Goal: Register for event/course: Sign up to attend an event or enroll in a course

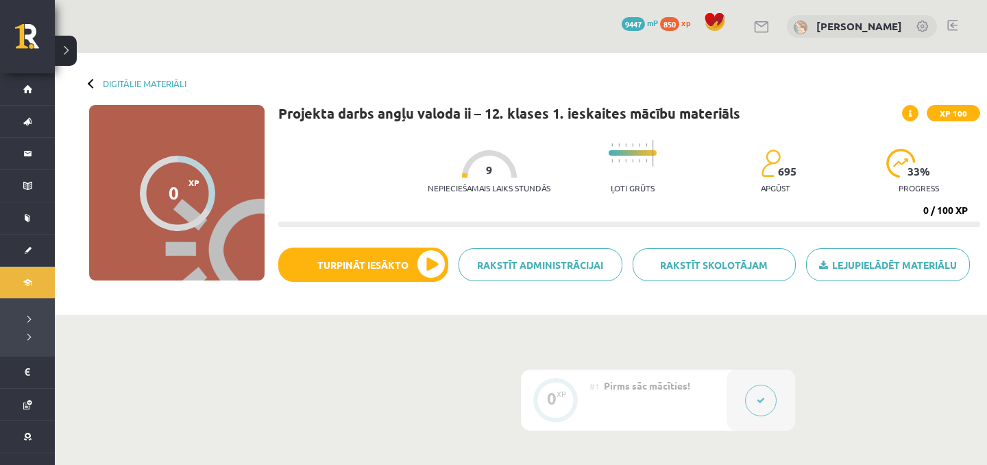
scroll to position [231, 0]
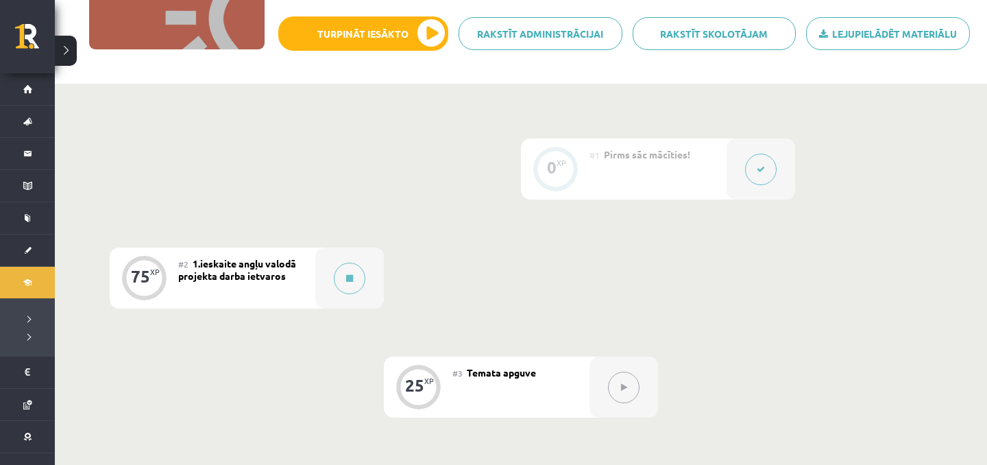
click at [304, 268] on div "#2 1.ieskaite angļu valodā projekta darba ietvaros" at bounding box center [246, 277] width 137 height 61
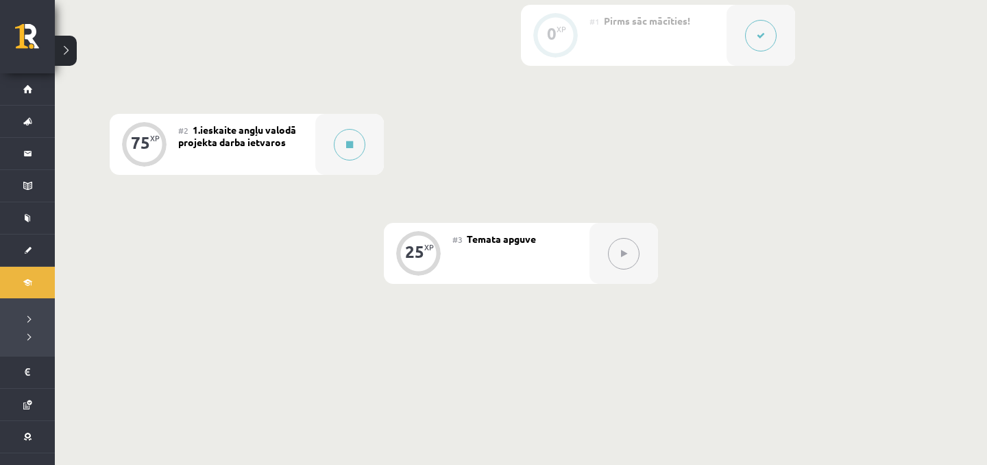
scroll to position [365, 0]
click at [360, 144] on button at bounding box center [350, 144] width 32 height 32
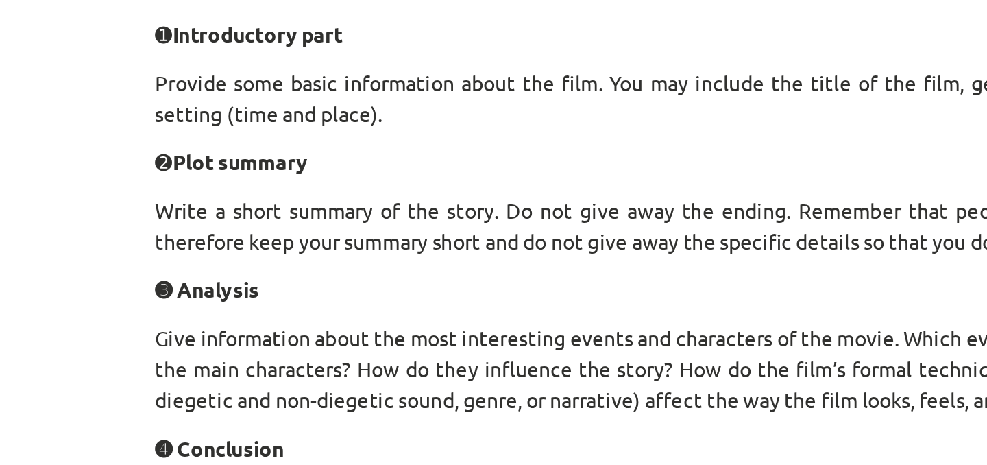
scroll to position [309, 0]
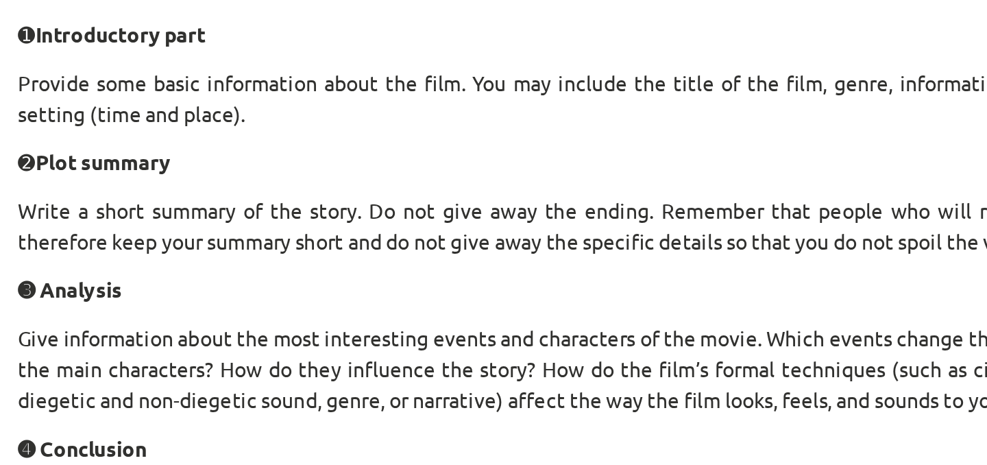
click at [354, 241] on p "Write a short summary of the story. Do not give away the ending. Remember that …" at bounding box center [493, 247] width 662 height 29
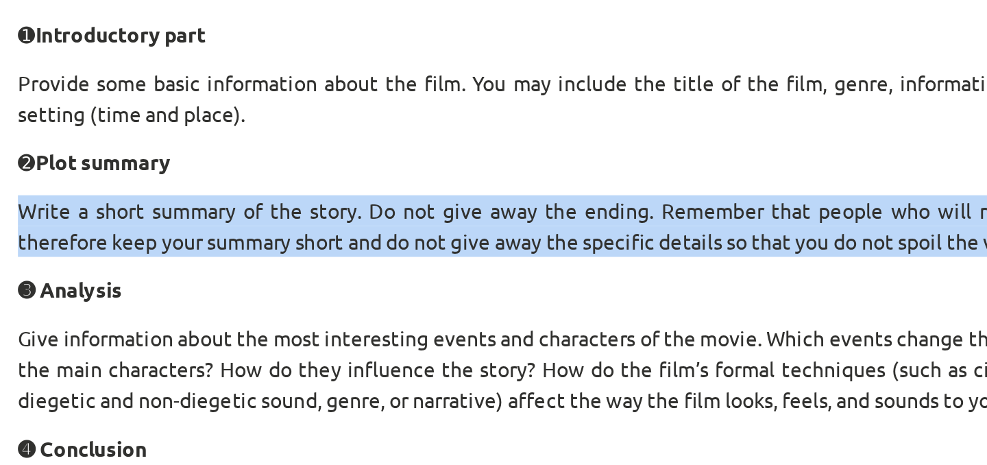
click at [354, 241] on p "Write a short summary of the story. Do not give away the ending. Remember that …" at bounding box center [493, 247] width 662 height 29
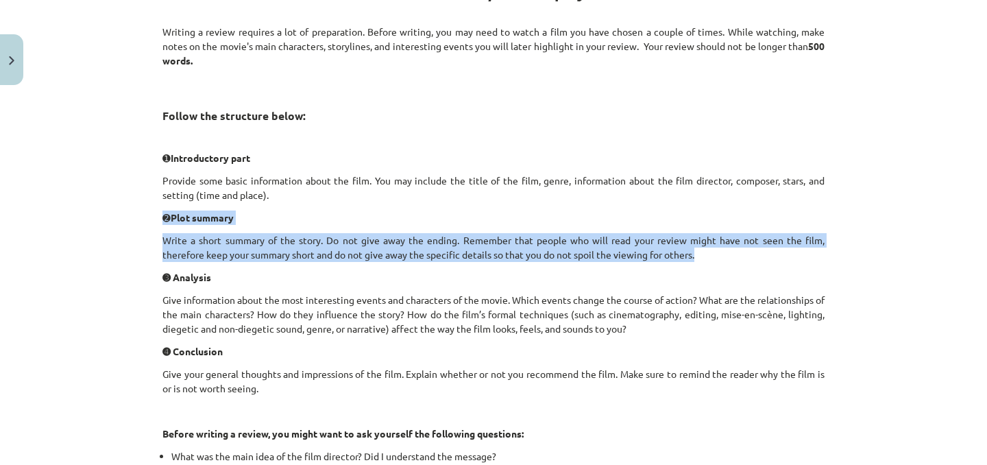
drag, startPoint x: 155, startPoint y: 223, endPoint x: 727, endPoint y: 260, distance: 572.9
click at [727, 260] on div "75 XP Saņemsi Grūts 695 pilda Apraksts Uzdevums Palīdzība How to write a film/t…" at bounding box center [493, 332] width 679 height 1101
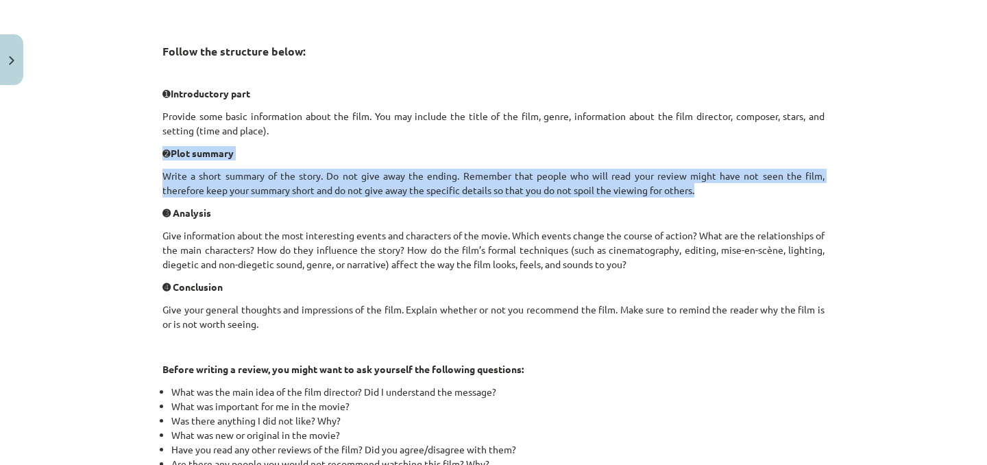
scroll to position [372, 0]
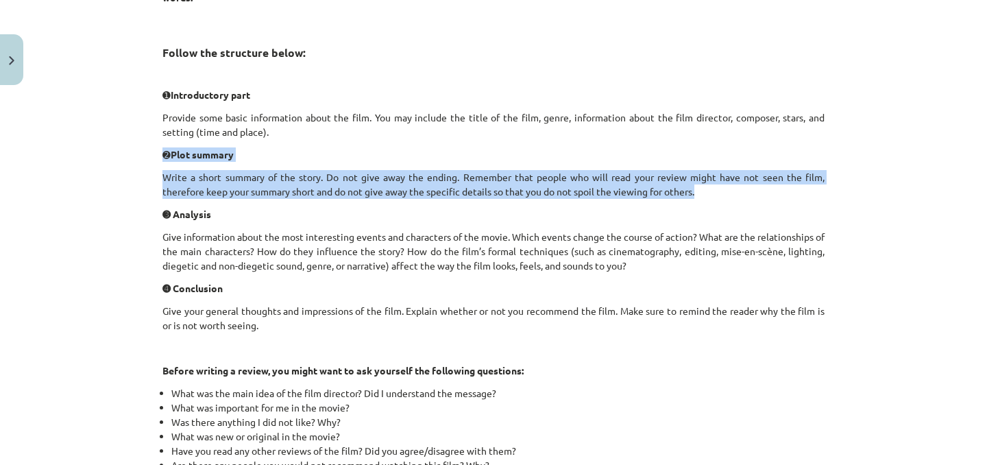
copy div "➋ Plot summary Write a short summary of the story. Do not give away the ending.…"
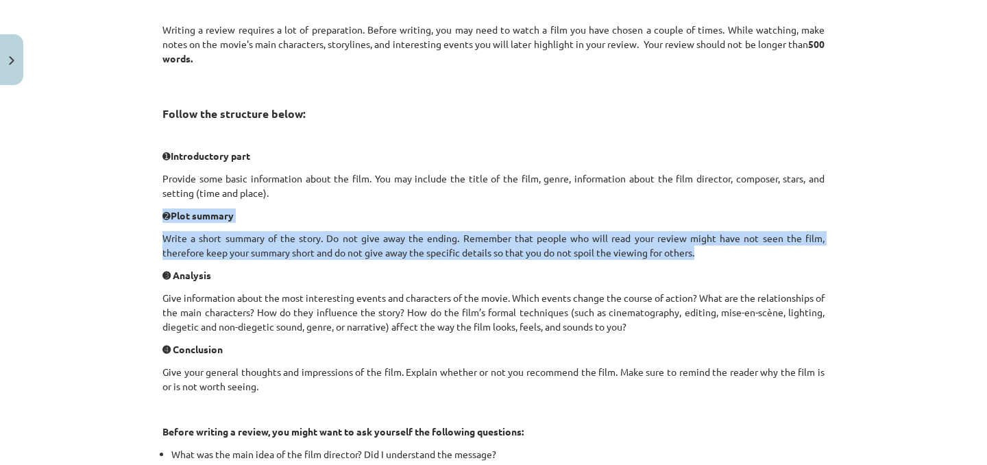
scroll to position [323, 0]
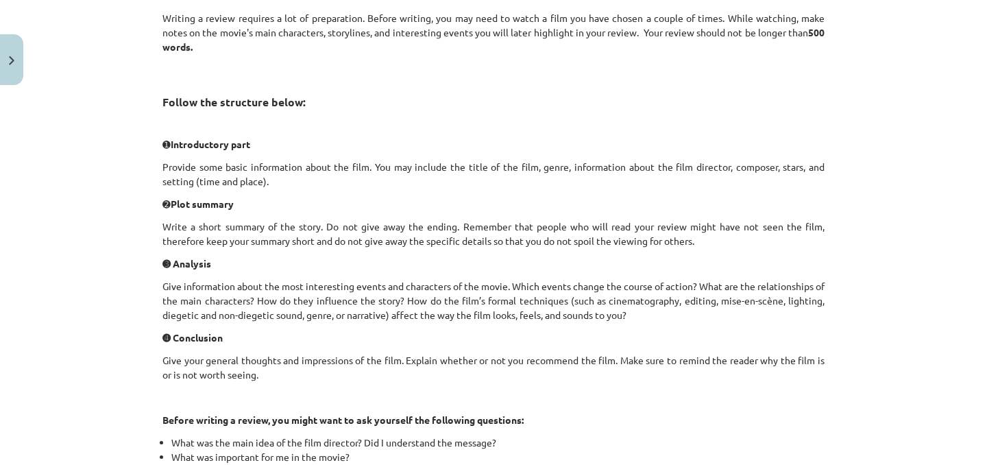
click at [196, 250] on div "How to write a film/theatre play review Writing a review requires a lot of prep…" at bounding box center [493, 306] width 662 height 766
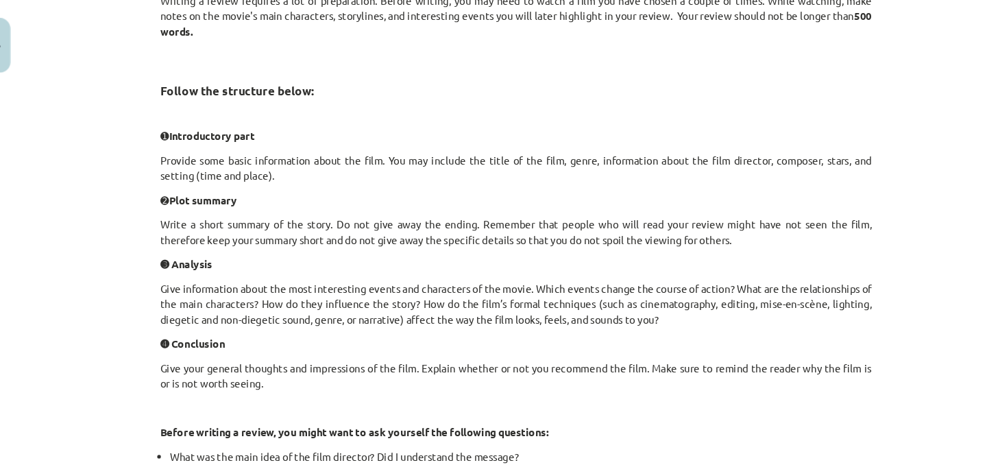
click at [192, 227] on p "Write a short summary of the story. Do not give away the ending. Remember that …" at bounding box center [493, 233] width 662 height 29
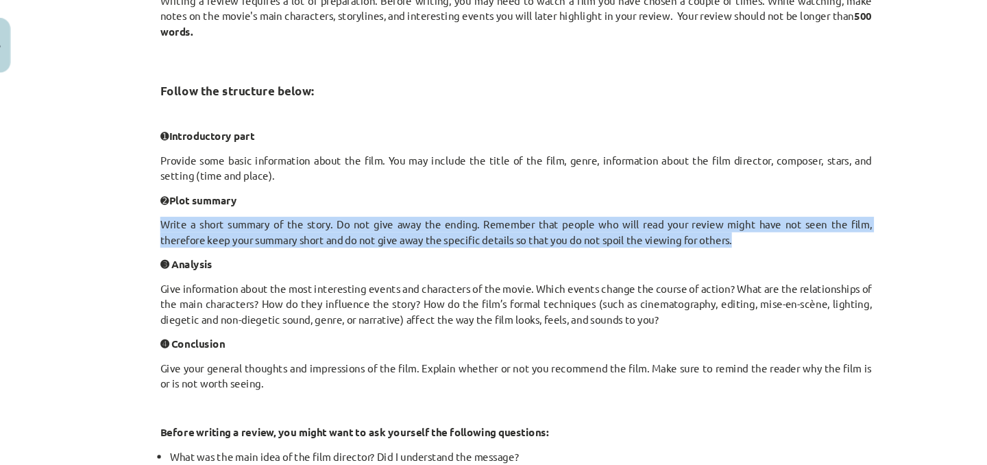
click at [192, 227] on p "Write a short summary of the story. Do not give away the ending. Remember that …" at bounding box center [493, 233] width 662 height 29
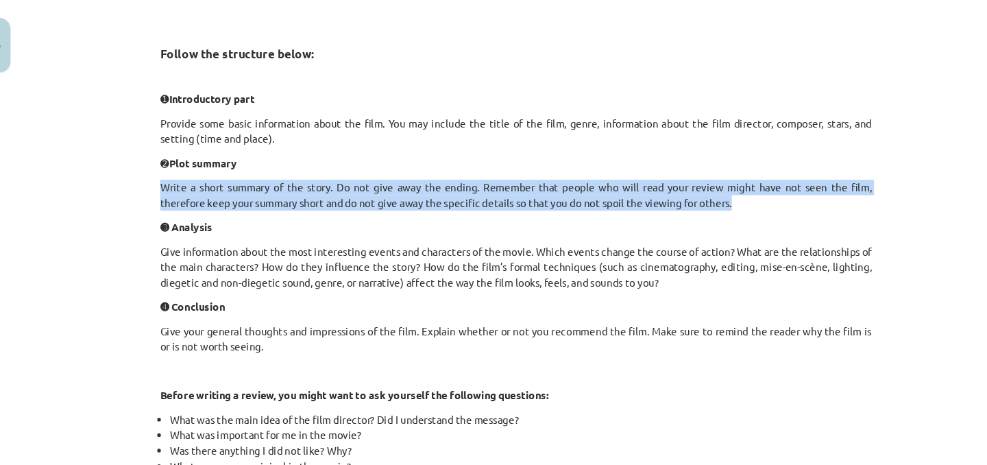
scroll to position [359, 0]
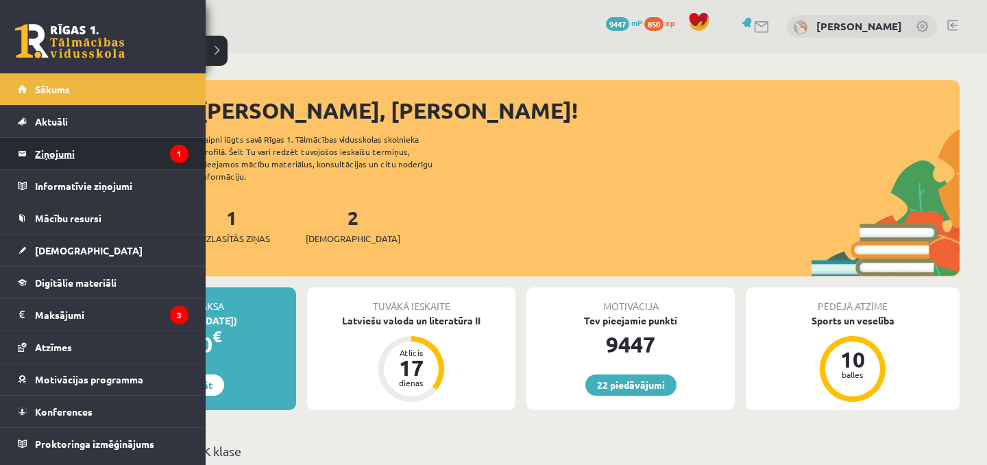
click at [73, 154] on legend "Ziņojumi 1" at bounding box center [112, 154] width 154 height 32
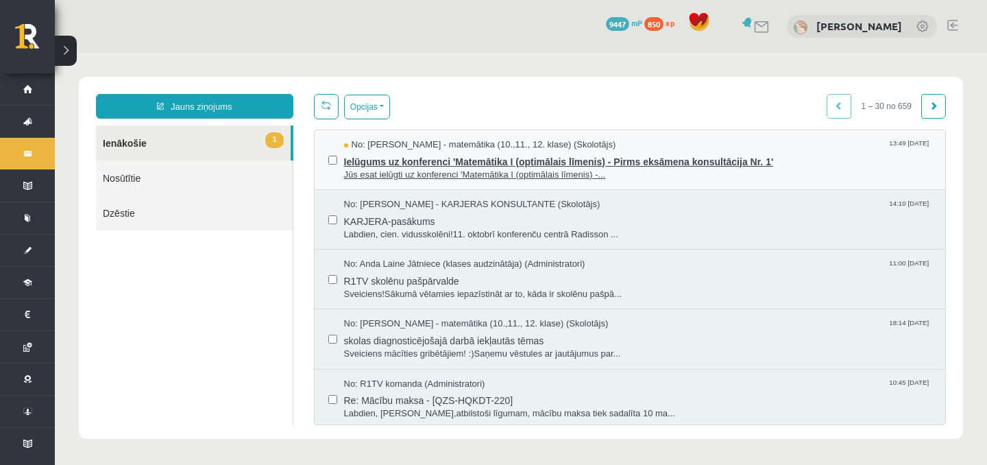
click at [407, 157] on span "Ielūgums uz konferenci 'Matemātika I (optimālais līmenis) - Pirms eksāmena kons…" at bounding box center [638, 159] width 588 height 17
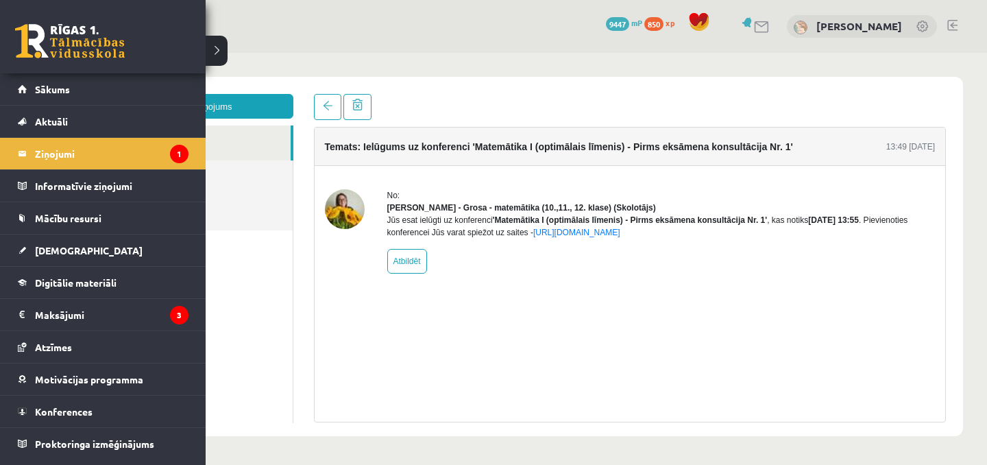
click at [42, 26] on link at bounding box center [70, 41] width 110 height 34
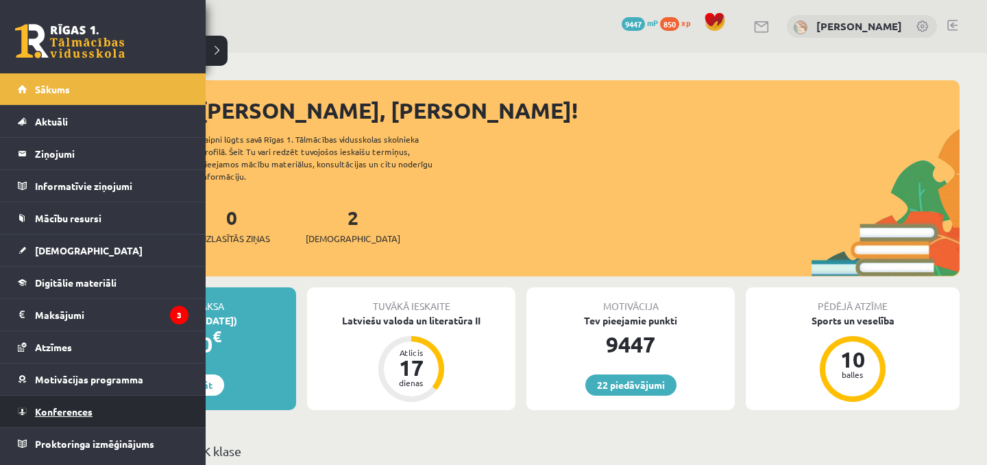
click at [37, 407] on span "Konferences" at bounding box center [64, 411] width 58 height 12
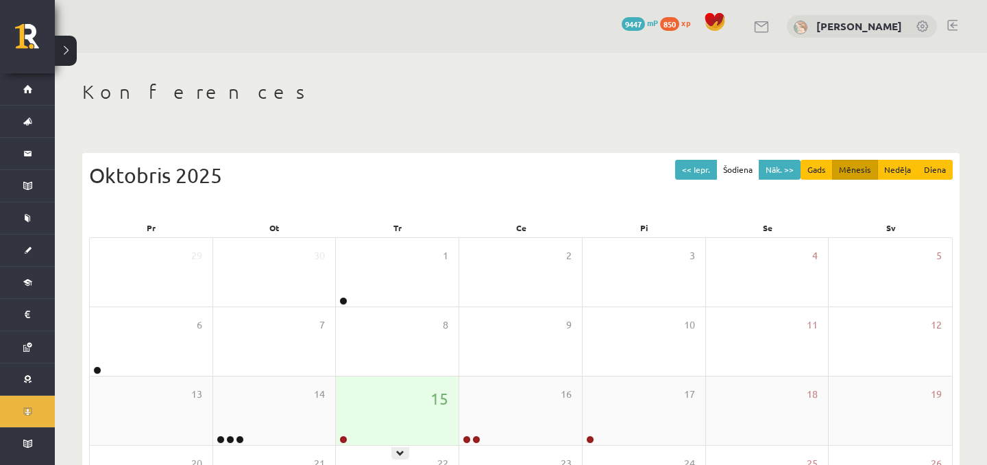
click at [367, 387] on div "15" at bounding box center [397, 410] width 123 height 69
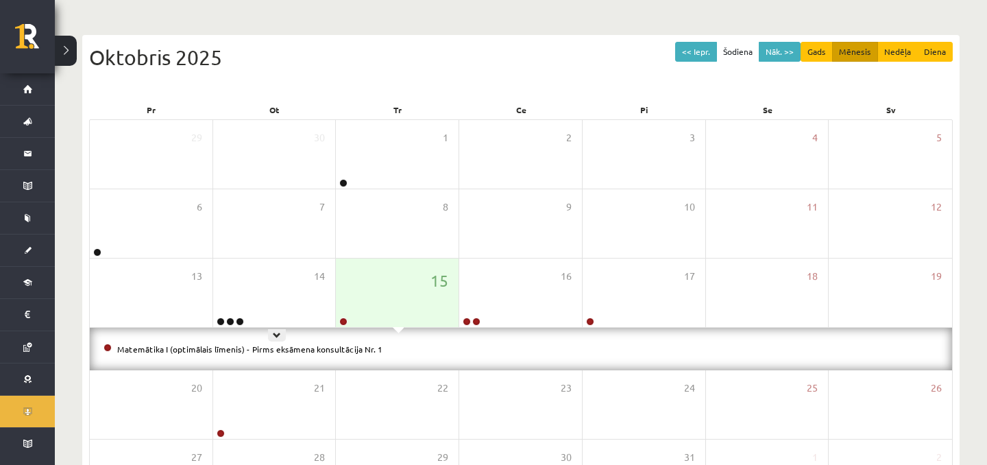
scroll to position [117, 0]
click at [209, 344] on link "Matemātika I (optimālais līmenis) - Pirms eksāmena konsultācija Nr. 1" at bounding box center [249, 349] width 265 height 11
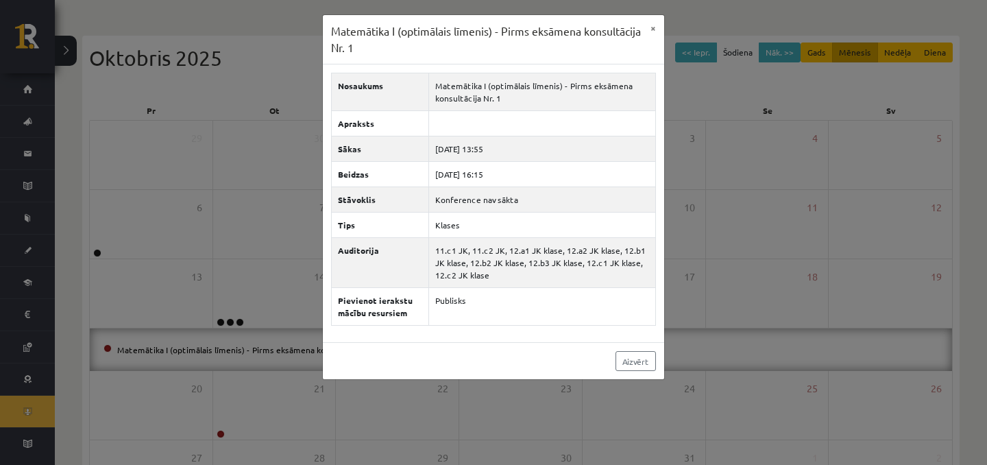
click at [273, 199] on div "Matemātika I (optimālais līmenis) - Pirms eksāmena konsultācija Nr. 1 × Nosauku…" at bounding box center [493, 232] width 987 height 465
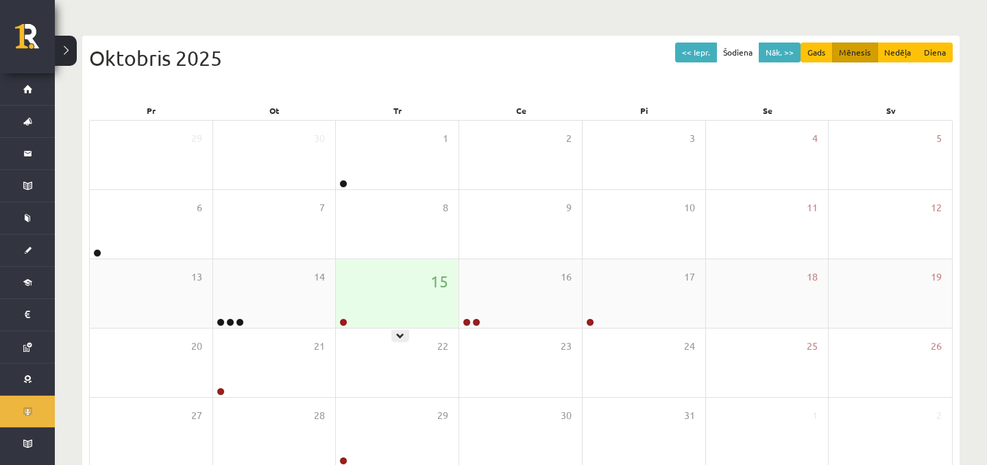
click at [348, 278] on div "15" at bounding box center [397, 293] width 123 height 69
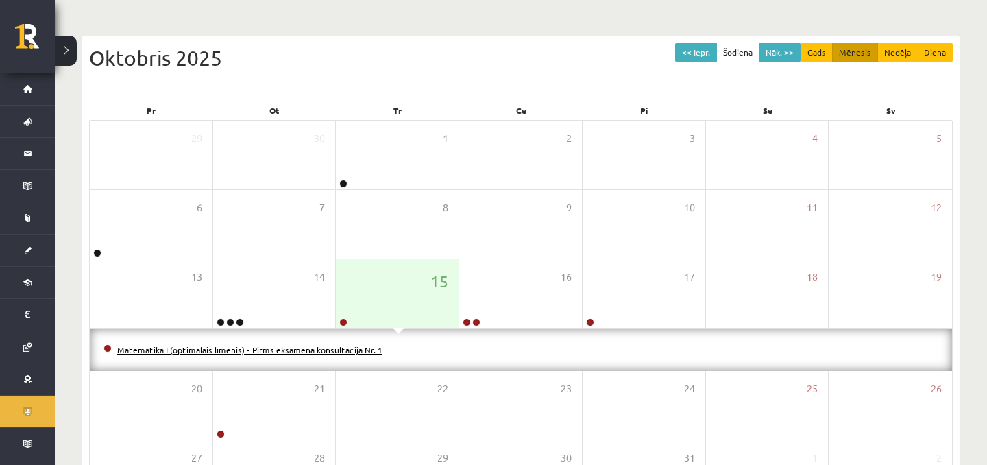
click at [241, 353] on link "Matemātika I (optimālais līmenis) - Pirms eksāmena konsultācija Nr. 1" at bounding box center [249, 349] width 265 height 11
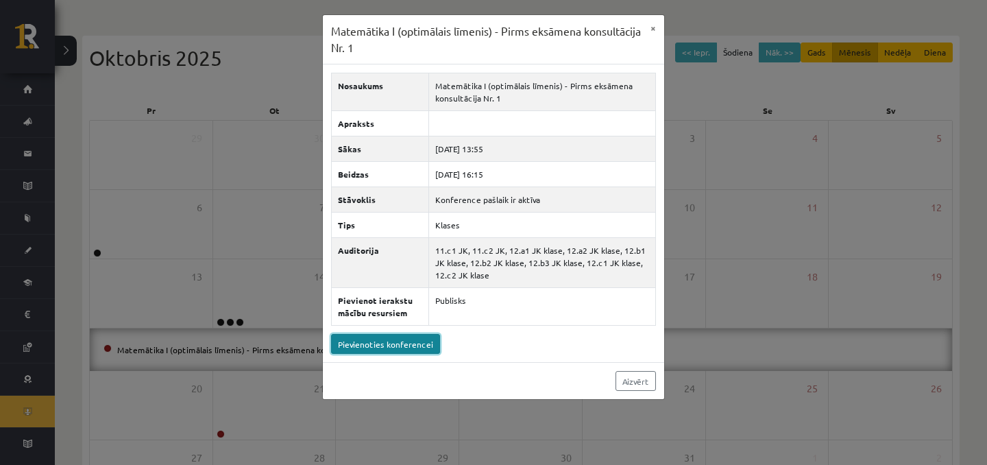
click at [343, 350] on link "Pievienoties konferencei" at bounding box center [385, 344] width 109 height 20
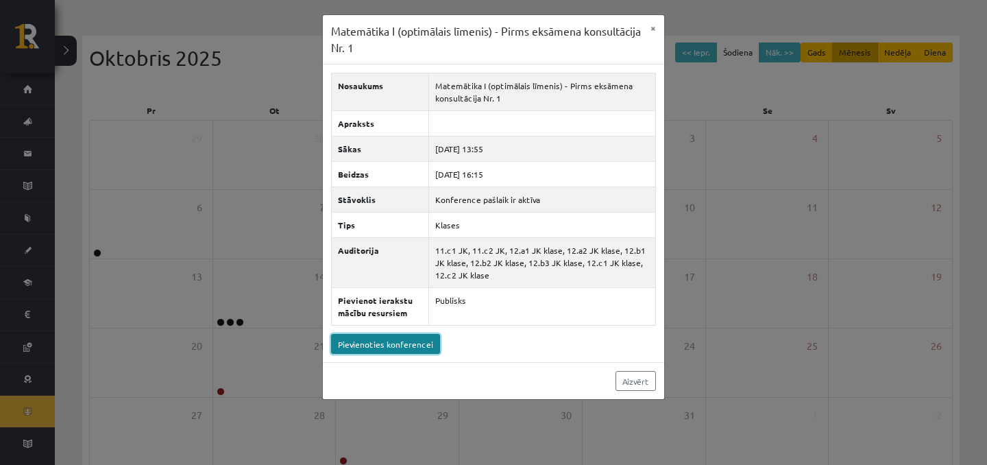
click at [399, 343] on link "Pievienoties konferencei" at bounding box center [385, 344] width 109 height 20
click at [382, 344] on link "Pievienoties konferencei" at bounding box center [385, 344] width 109 height 20
